Goal: Task Accomplishment & Management: Manage account settings

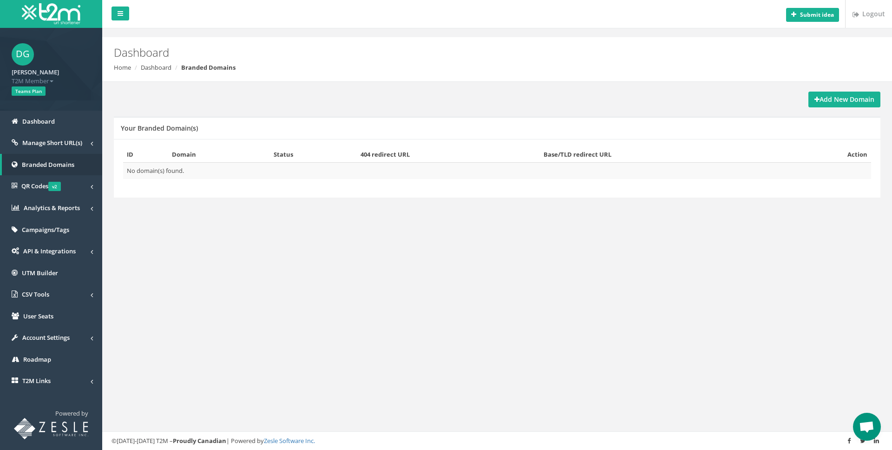
click at [836, 282] on div "Submit idea Logout Dashboard Home Dashboard Branded Domains Add New Domain Your…" at bounding box center [497, 225] width 790 height 450
click at [836, 100] on strong "Add New Domain" at bounding box center [845, 99] width 60 height 9
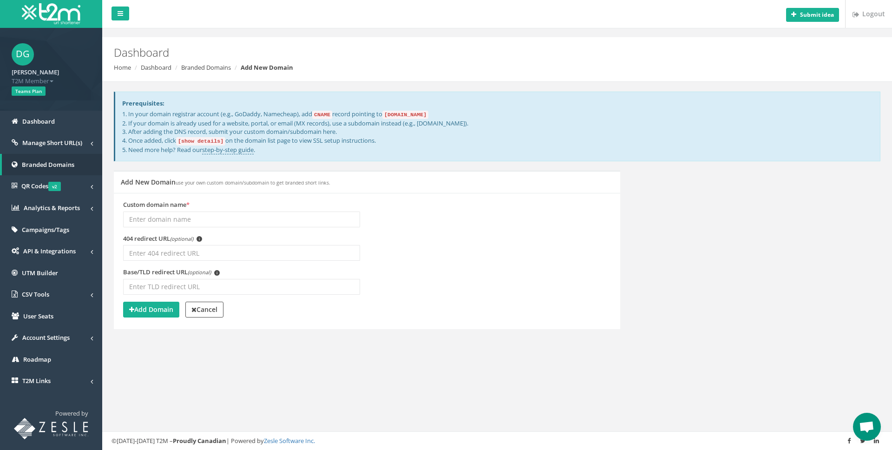
click at [219, 141] on code "[show details]" at bounding box center [200, 141] width 49 height 8
click at [221, 147] on link "step-by-step guide" at bounding box center [228, 149] width 52 height 9
click at [228, 217] on input "Custom domain name *" at bounding box center [241, 219] width 237 height 16
paste input "jampang.mobi"
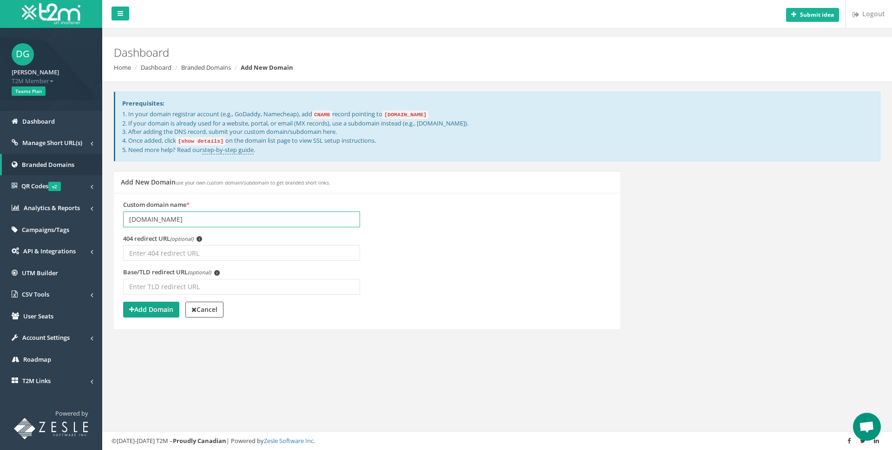
type input "jampang.mobi"
click at [162, 312] on strong "Add Domain" at bounding box center [151, 309] width 44 height 9
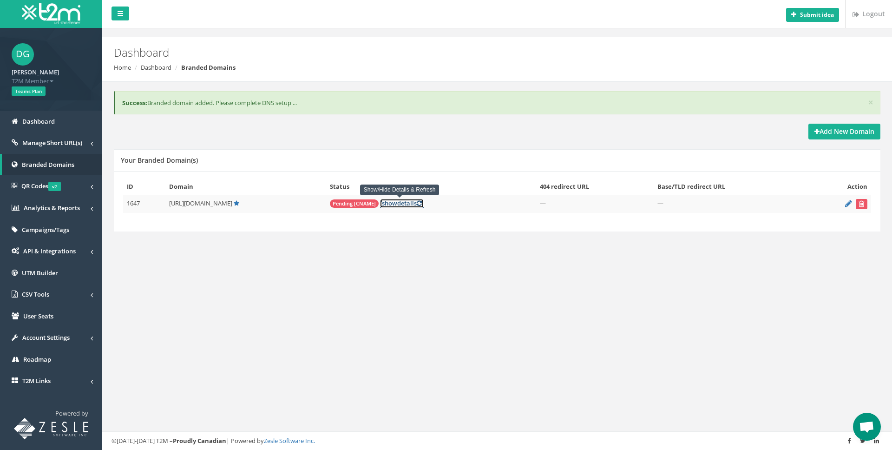
click at [388, 204] on span "show" at bounding box center [389, 203] width 15 height 8
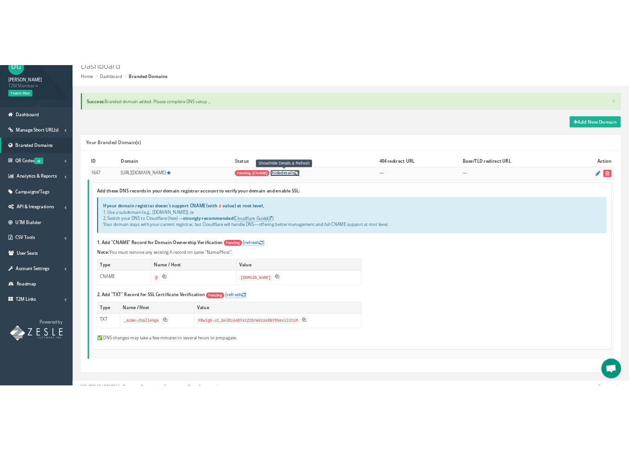
scroll to position [56, 0]
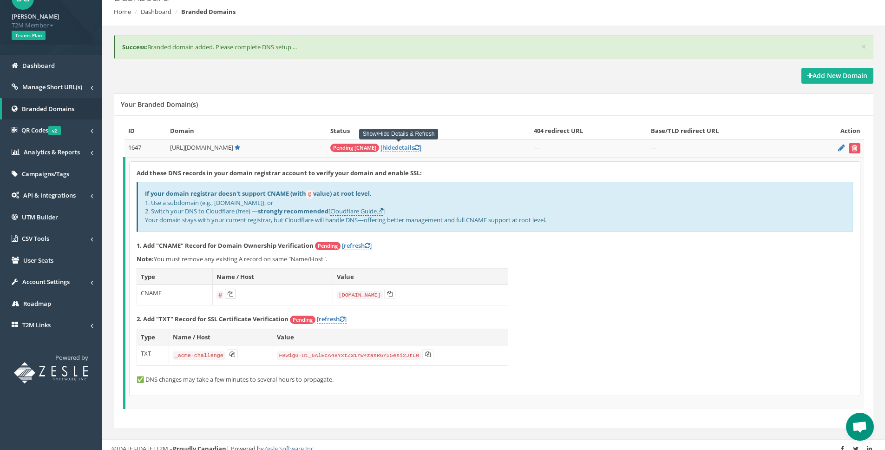
click at [228, 295] on icon at bounding box center [231, 294] width 6 height 6
click at [387, 293] on icon at bounding box center [390, 294] width 6 height 6
click at [233, 353] on icon at bounding box center [233, 354] width 6 height 6
click at [429, 355] on icon at bounding box center [428, 354] width 6 height 6
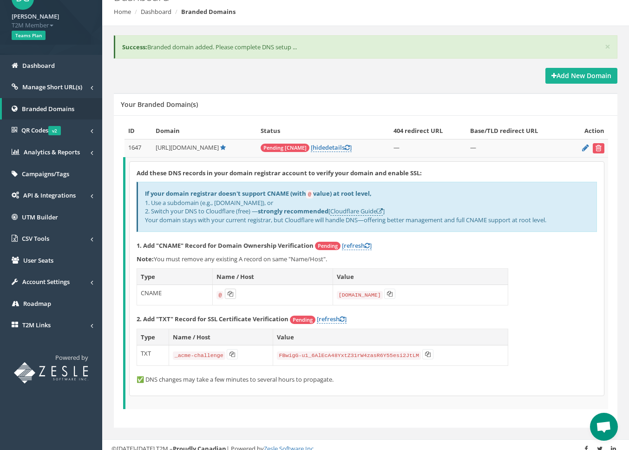
click at [229, 296] on button at bounding box center [230, 294] width 11 height 10
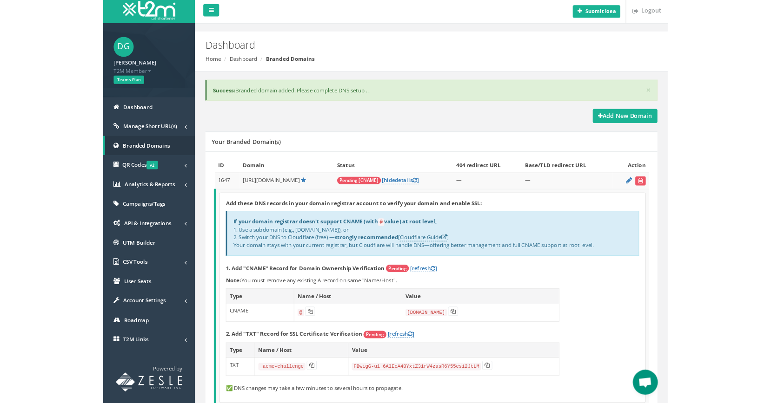
scroll to position [0, 0]
